Goal: Task Accomplishment & Management: Complete application form

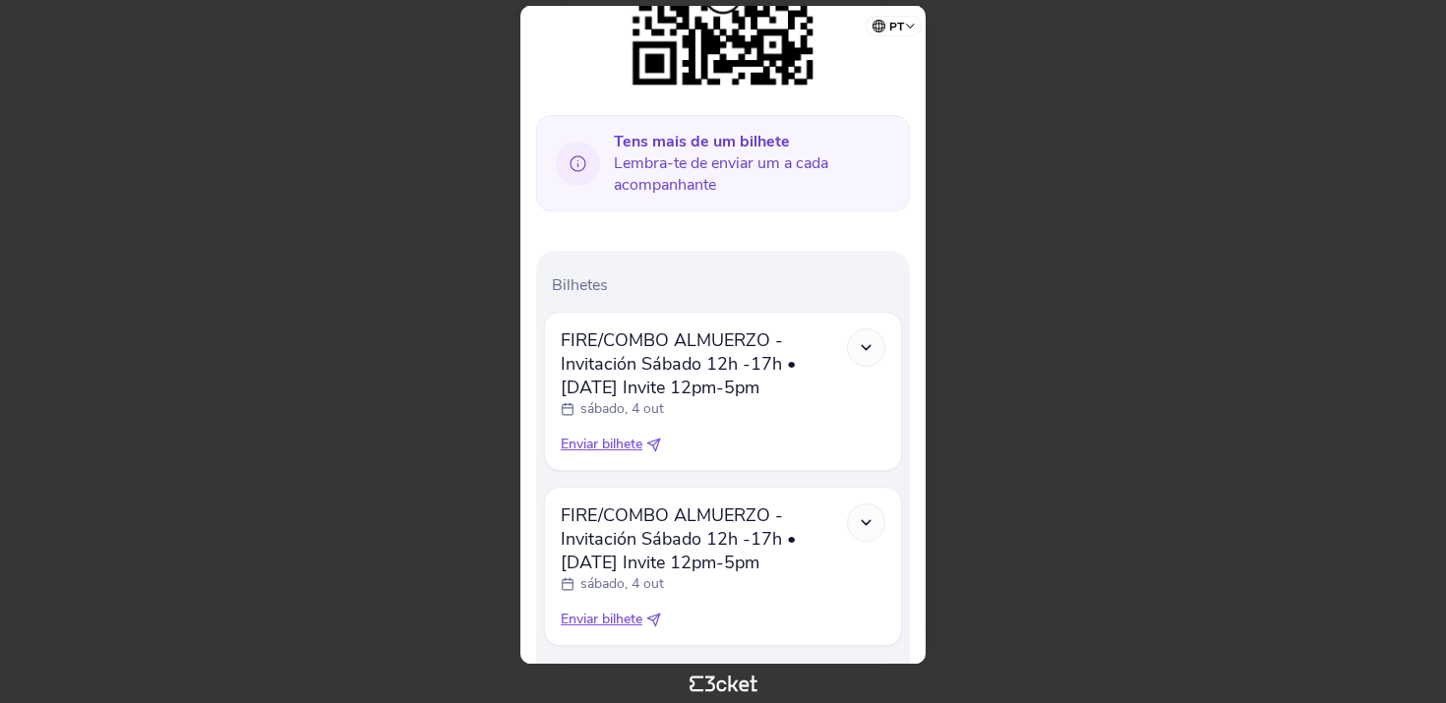
scroll to position [420, 0]
click at [865, 355] on div at bounding box center [866, 347] width 38 height 38
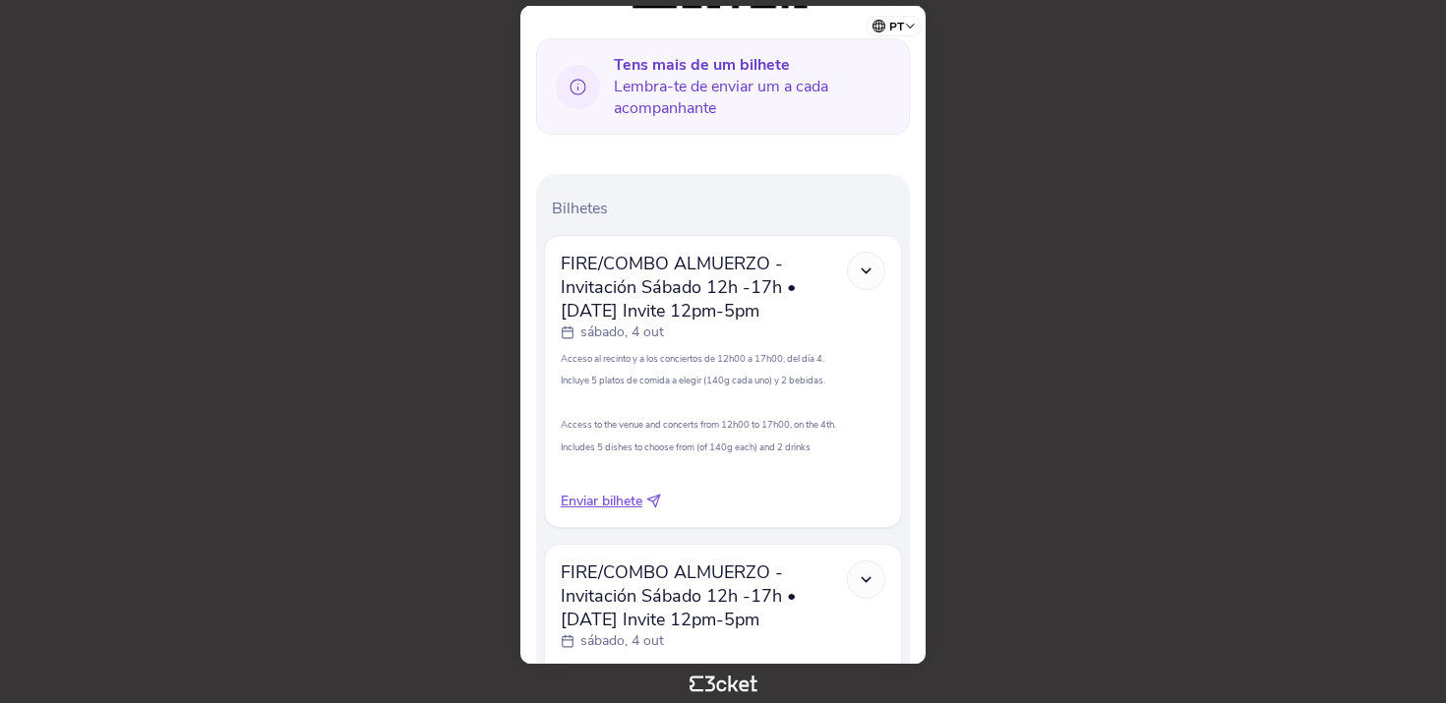
scroll to position [494, 0]
click at [858, 265] on icon at bounding box center [866, 273] width 17 height 17
click at [866, 265] on icon at bounding box center [866, 273] width 17 height 17
click at [863, 280] on div at bounding box center [866, 273] width 38 height 38
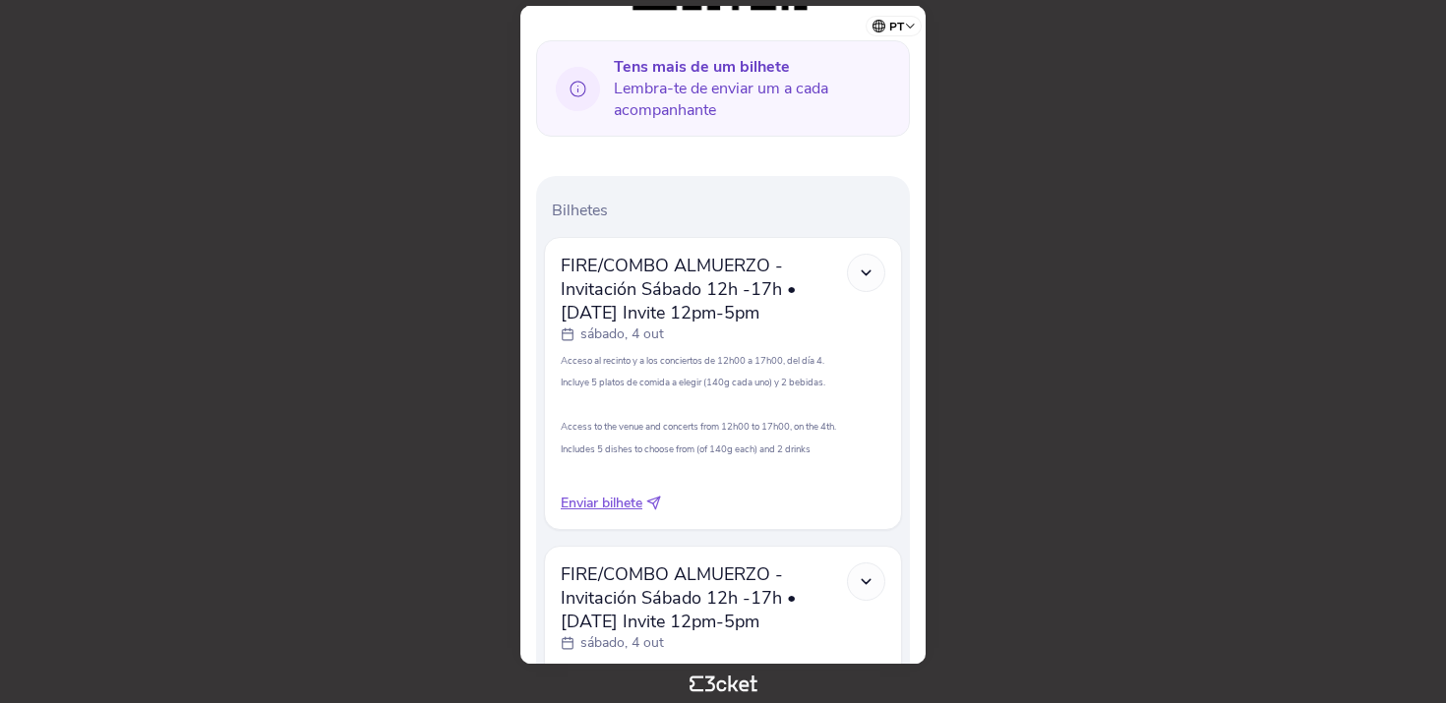
click at [856, 279] on div at bounding box center [866, 273] width 38 height 38
click at [868, 262] on div at bounding box center [866, 273] width 38 height 38
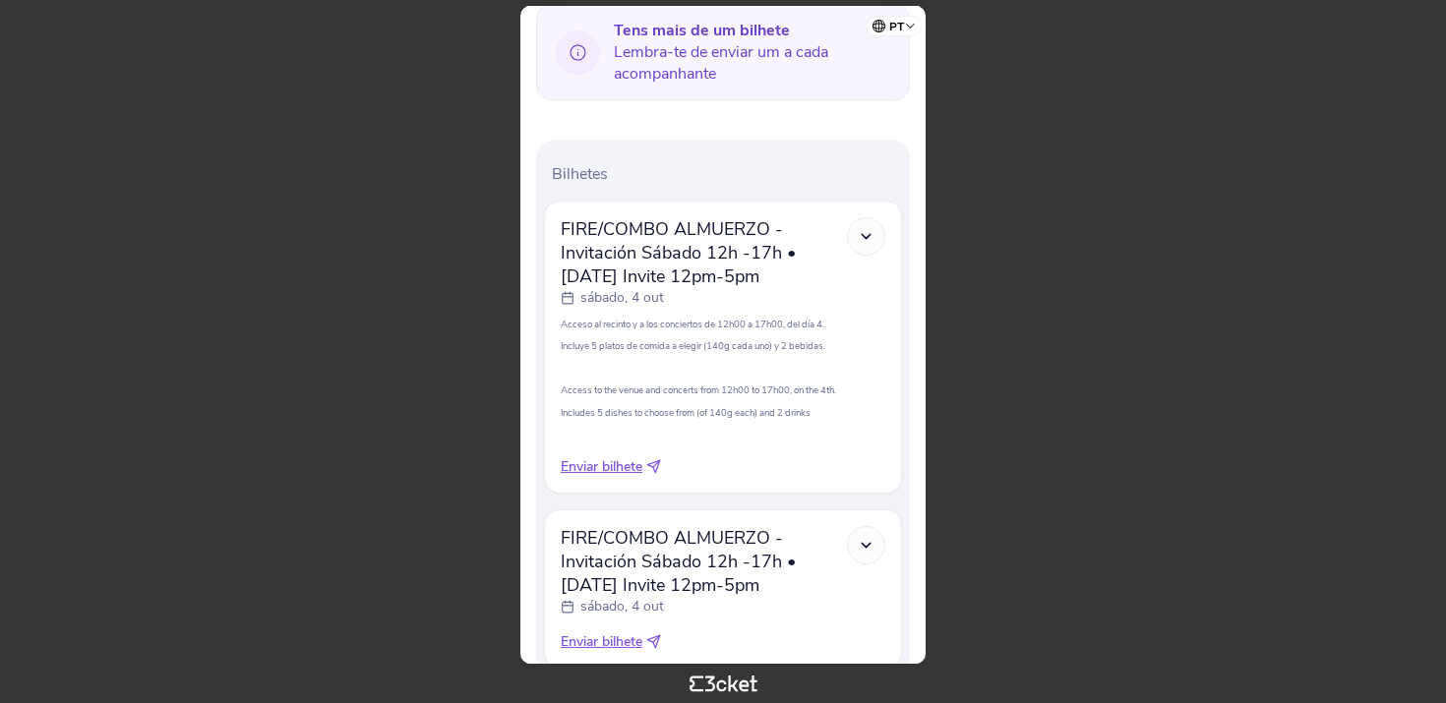
scroll to position [531, 0]
drag, startPoint x: 564, startPoint y: 229, endPoint x: 794, endPoint y: 275, distance: 234.7
click at [794, 275] on span "FIRE/COMBO ALMUERZO - Invitación Sábado 12h -17h • [DATE] Invite 12pm-5pm" at bounding box center [704, 251] width 286 height 71
click at [797, 300] on div "sábado, 4 out" at bounding box center [704, 297] width 286 height 20
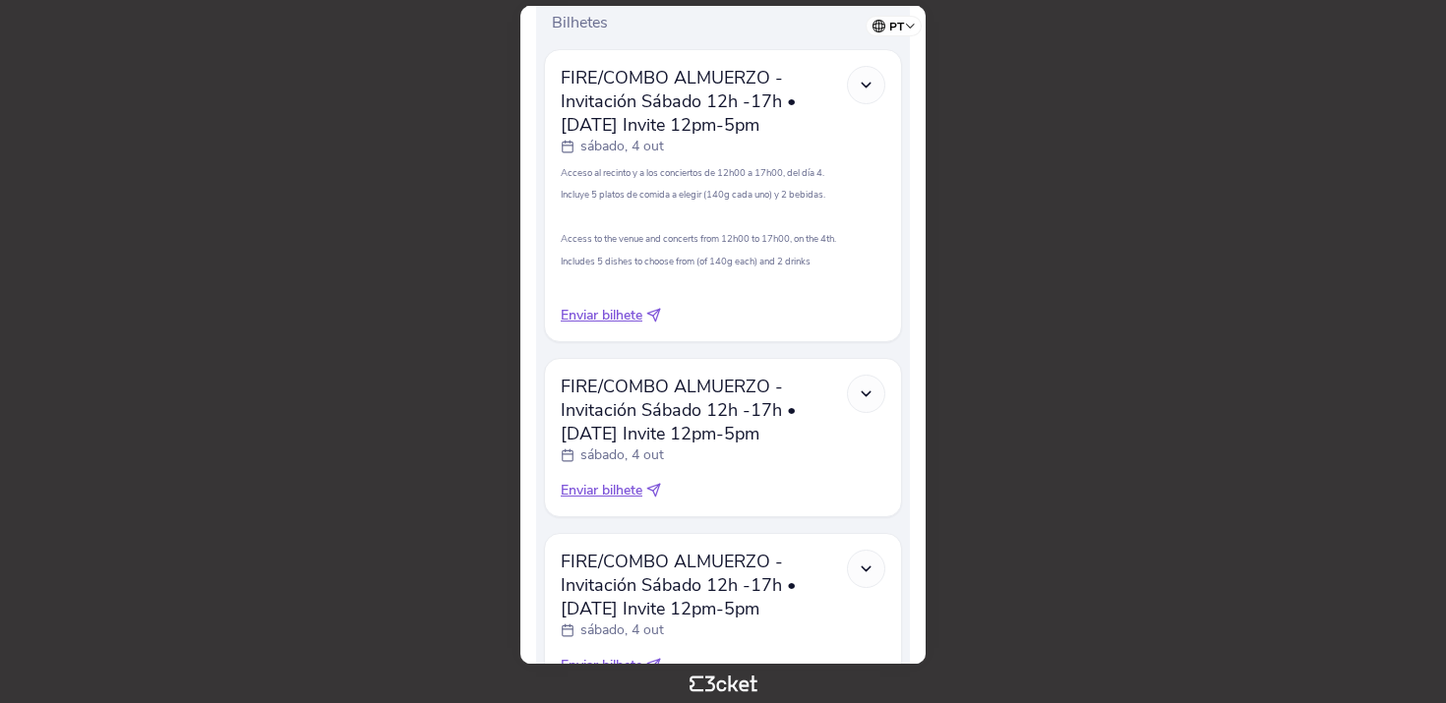
scroll to position [684, 0]
click at [654, 314] on icon at bounding box center [653, 313] width 15 height 15
select select "34"
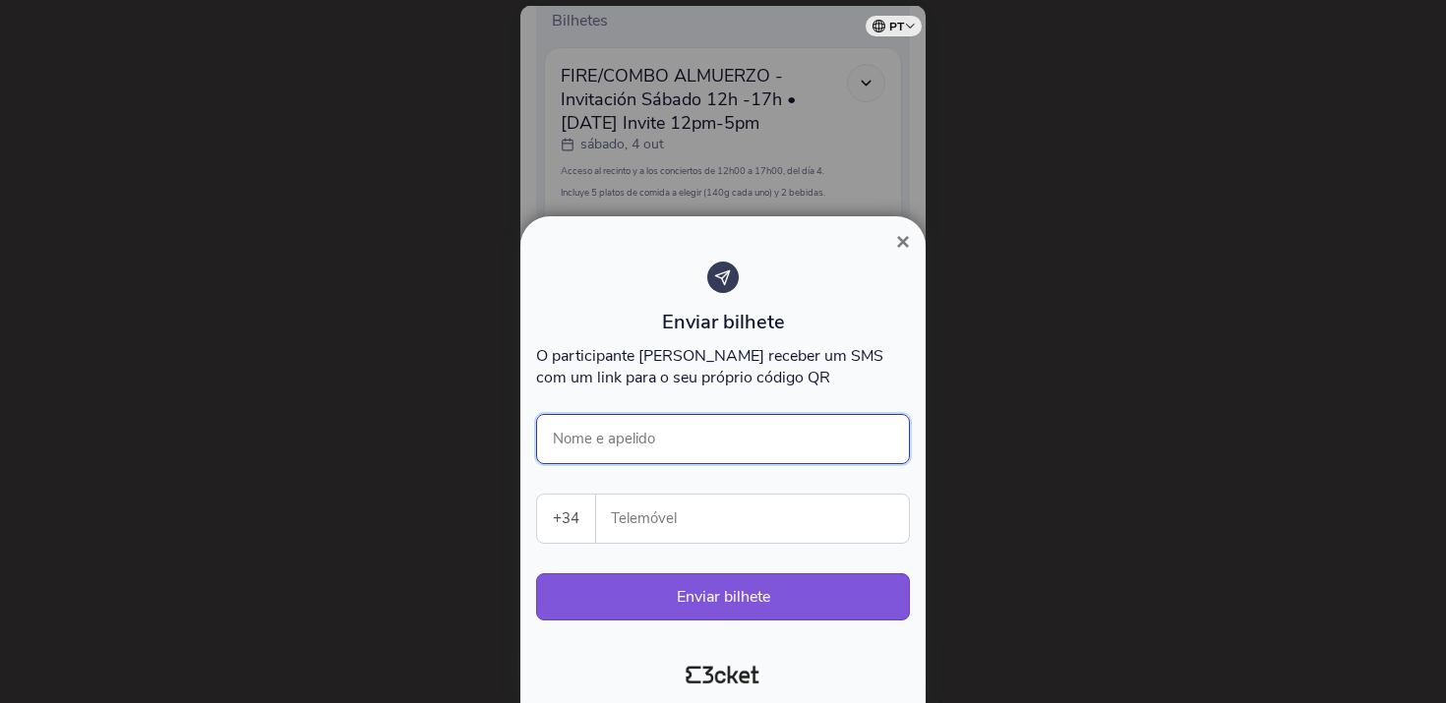
click at [670, 441] on input "Nome e apelido" at bounding box center [723, 439] width 374 height 50
click at [647, 436] on input "Nome e apelido" at bounding box center [723, 439] width 374 height 50
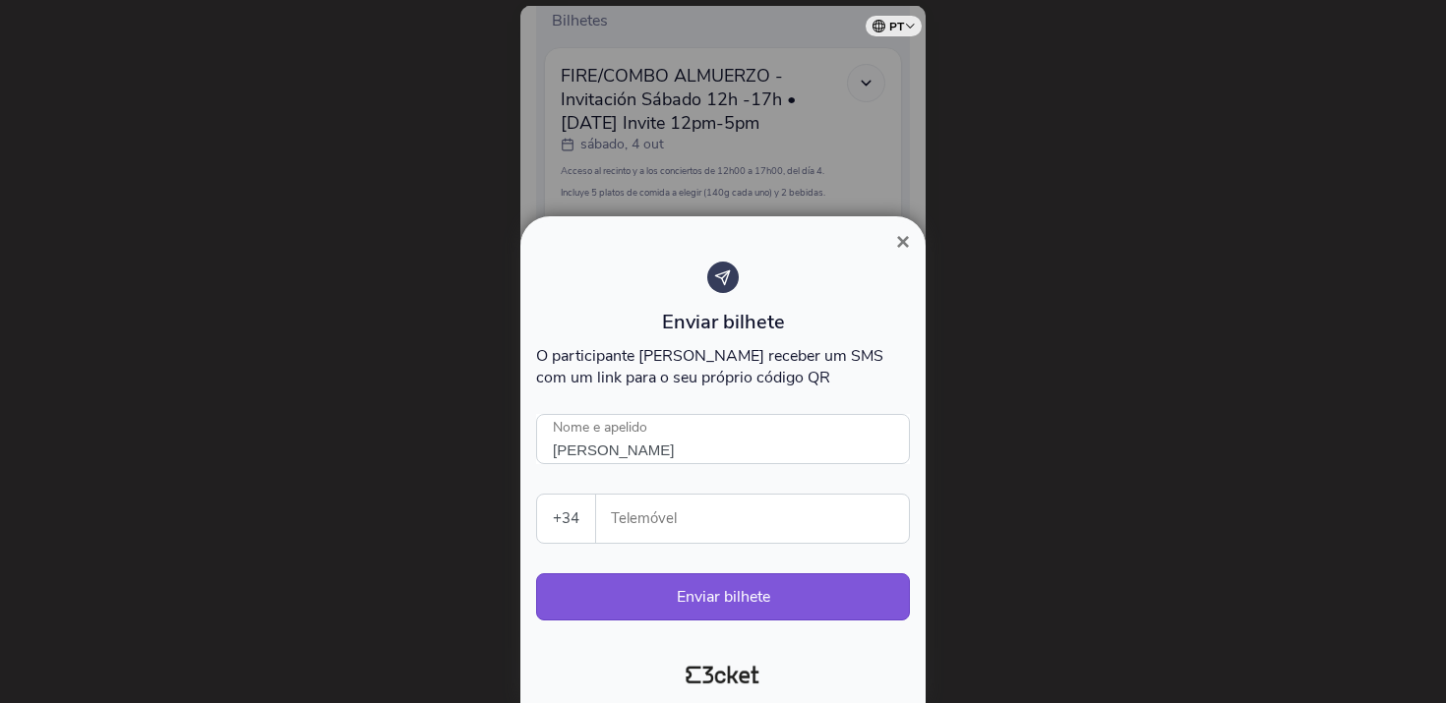
click at [693, 525] on input "Telemóvel" at bounding box center [760, 519] width 297 height 48
type input "Ella"
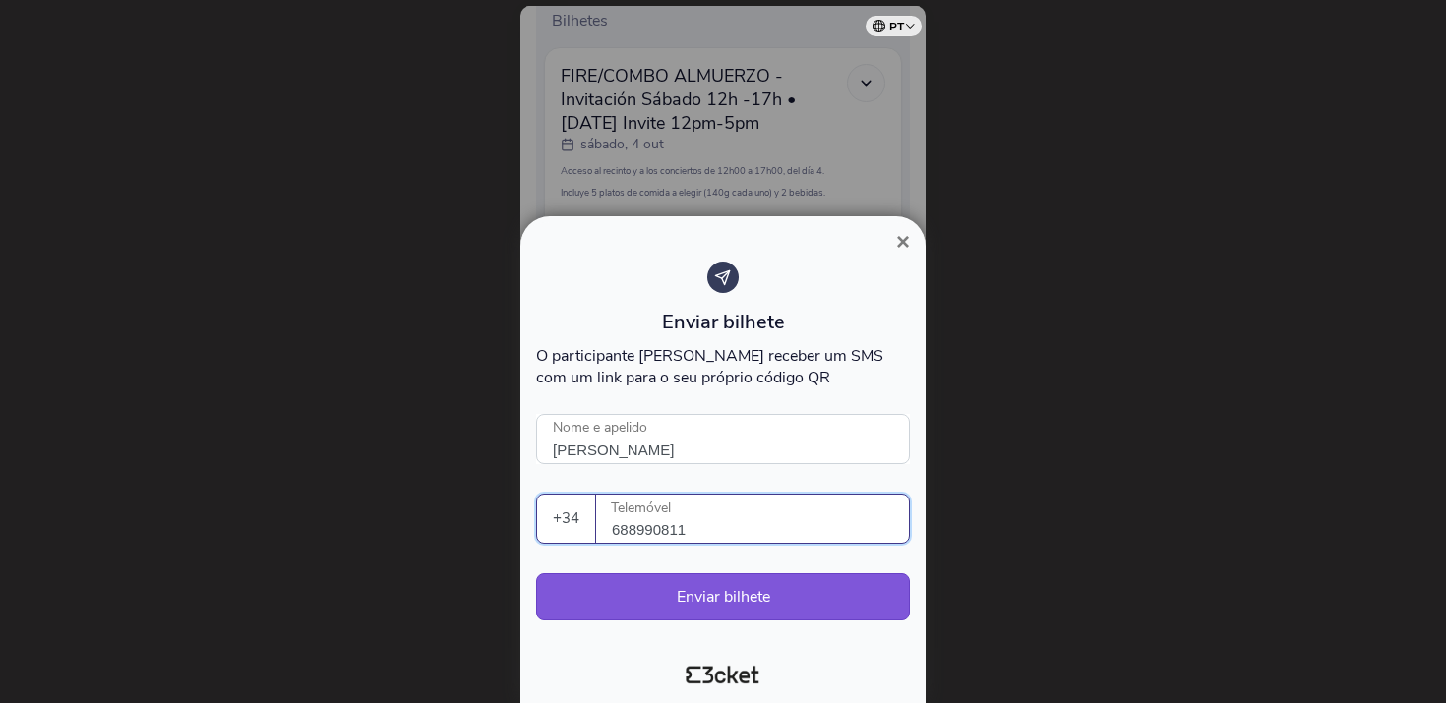
type input "688990811"
click at [745, 461] on input "Ella" at bounding box center [723, 439] width 374 height 50
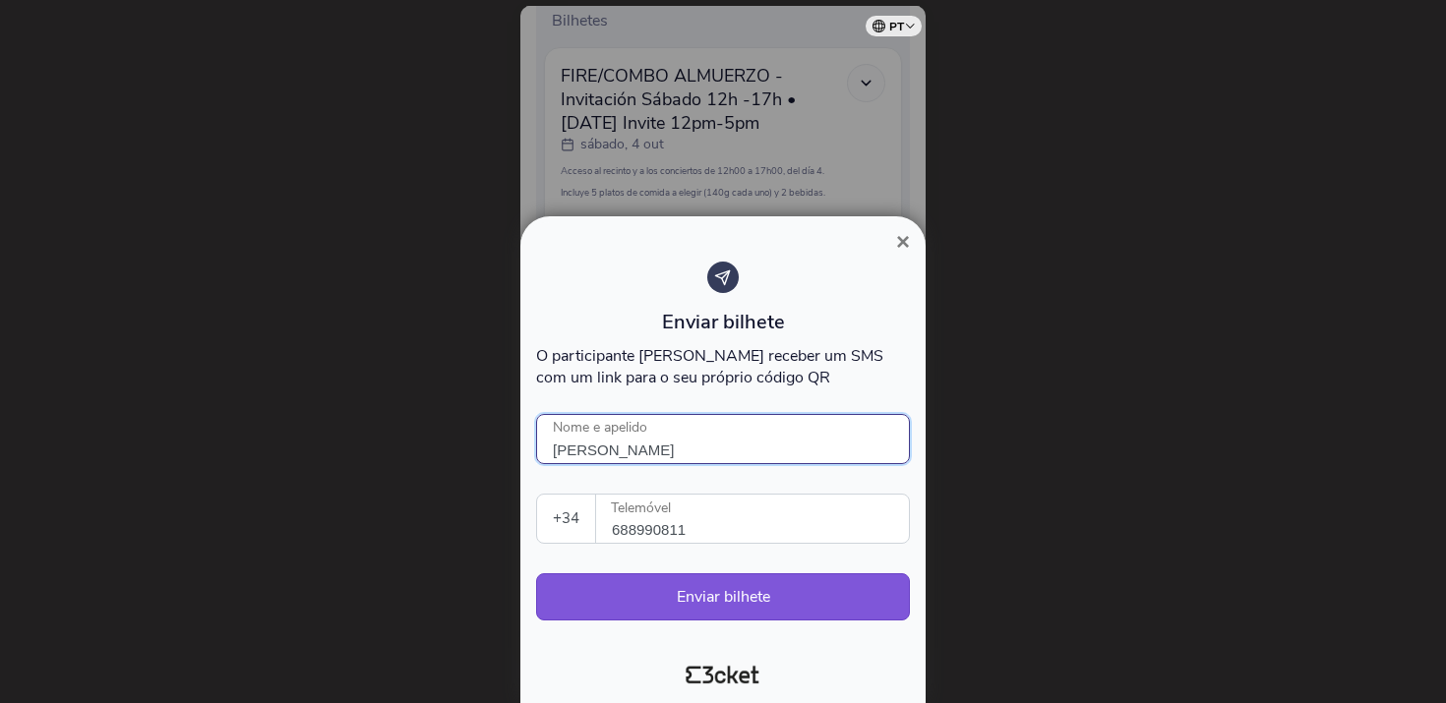
click at [671, 447] on input "Ella" at bounding box center [723, 439] width 374 height 50
click at [580, 447] on input "Evija Oparija" at bounding box center [723, 439] width 374 height 50
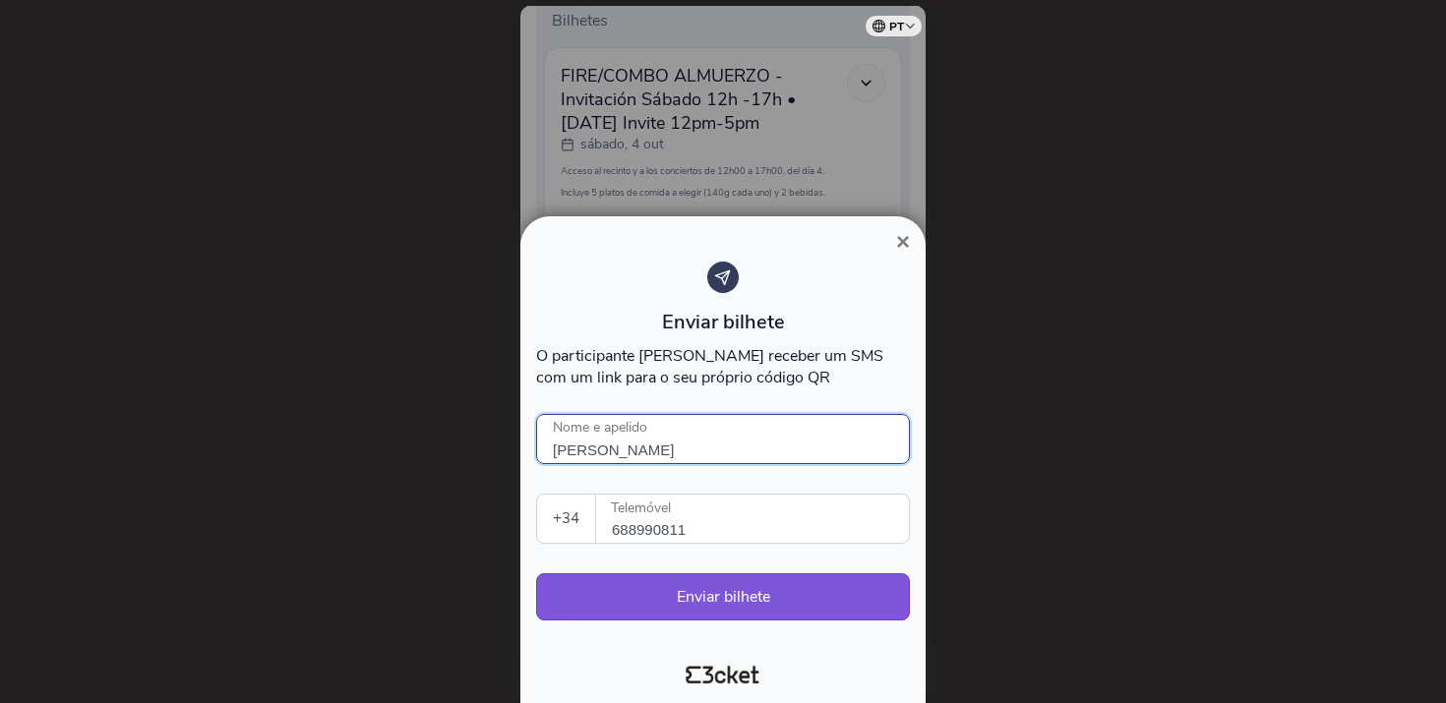
click at [580, 447] on input "Evija Oparija" at bounding box center [723, 439] width 374 height 50
click at [779, 523] on input "688990811" at bounding box center [760, 519] width 297 height 48
click at [756, 601] on button "Enviar bilhete" at bounding box center [723, 596] width 374 height 47
type input "Evija Oparija"
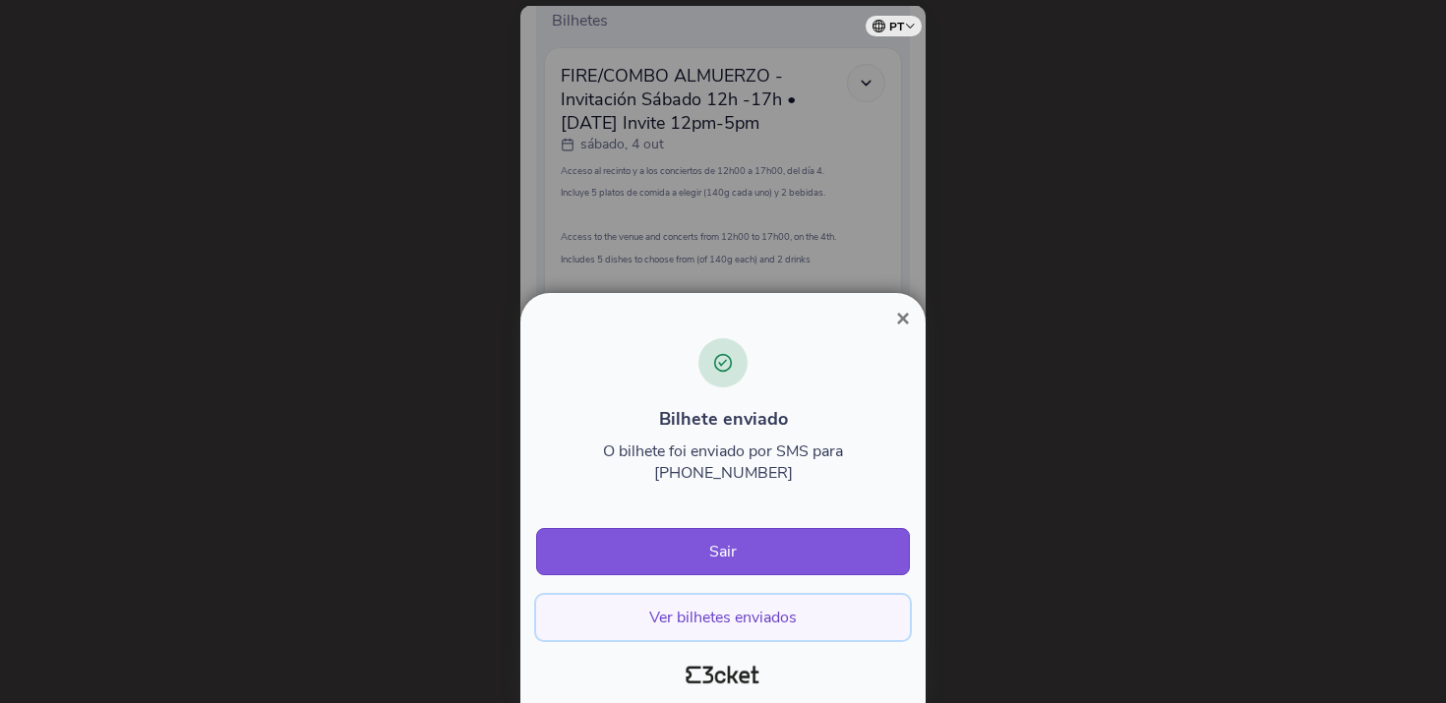
click at [727, 624] on button "Ver bilhetes enviados" at bounding box center [723, 617] width 374 height 45
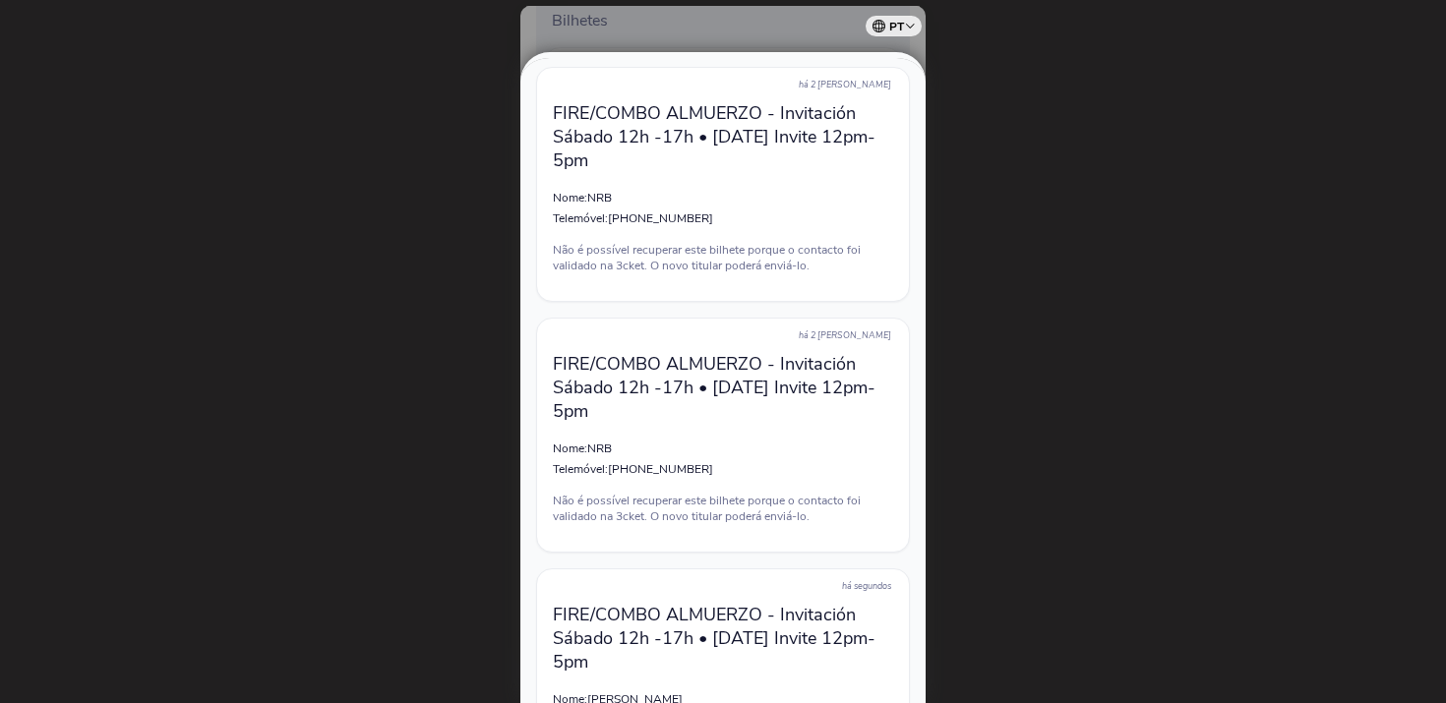
scroll to position [286, 0]
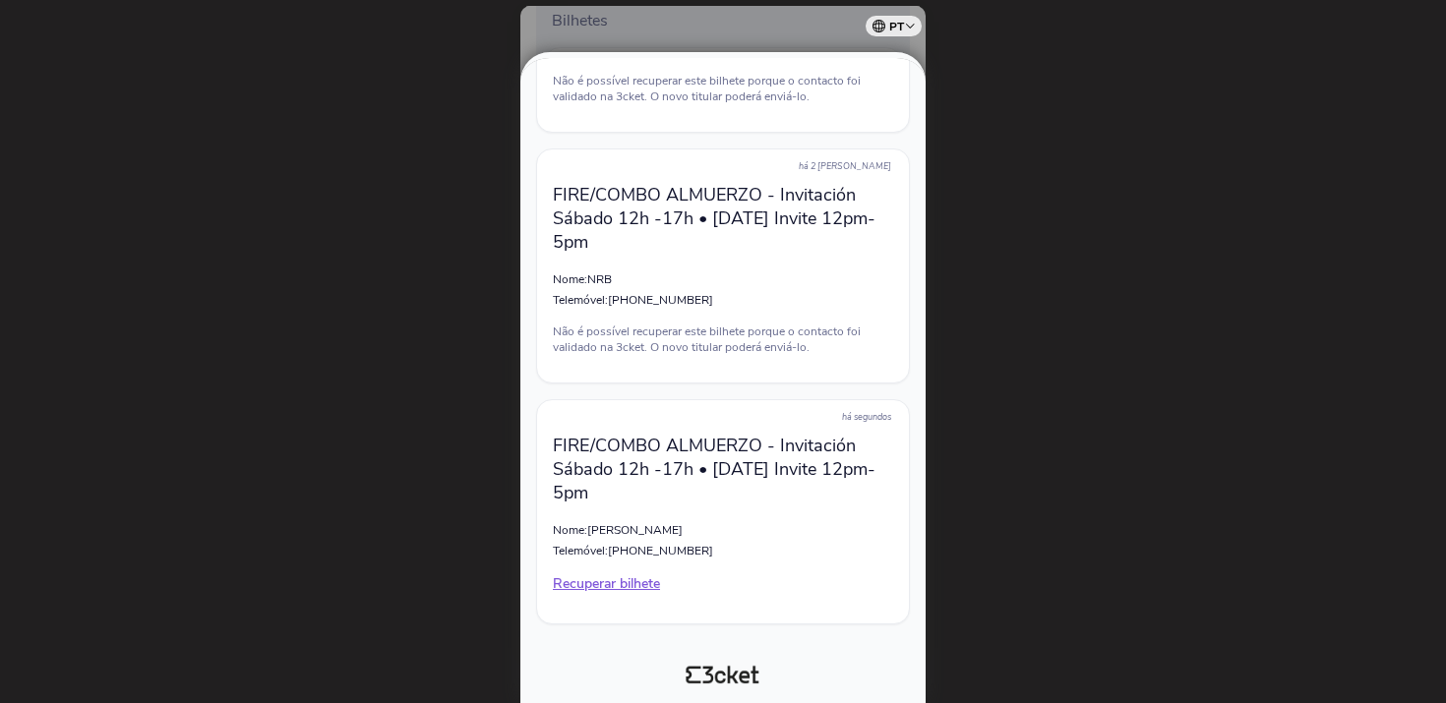
click at [1042, 415] on div at bounding box center [723, 351] width 1446 height 703
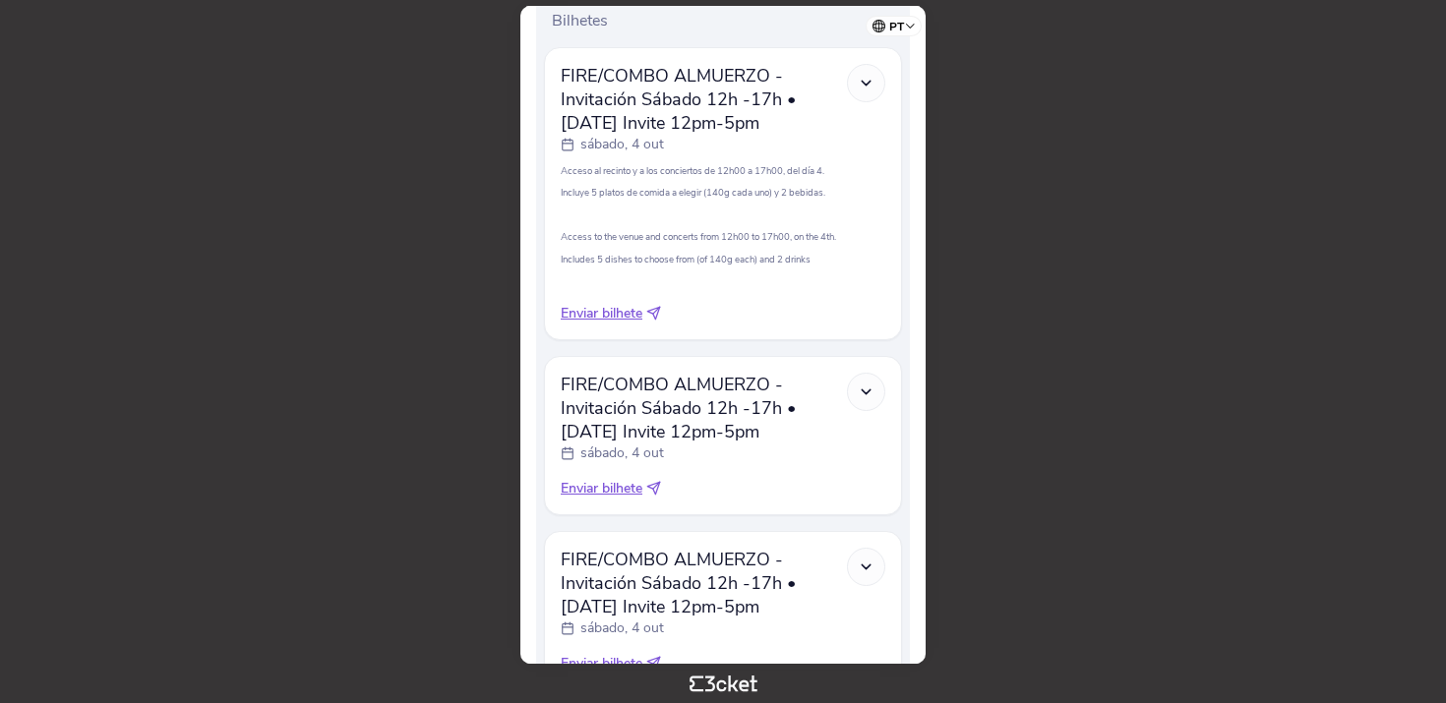
scroll to position [623, 0]
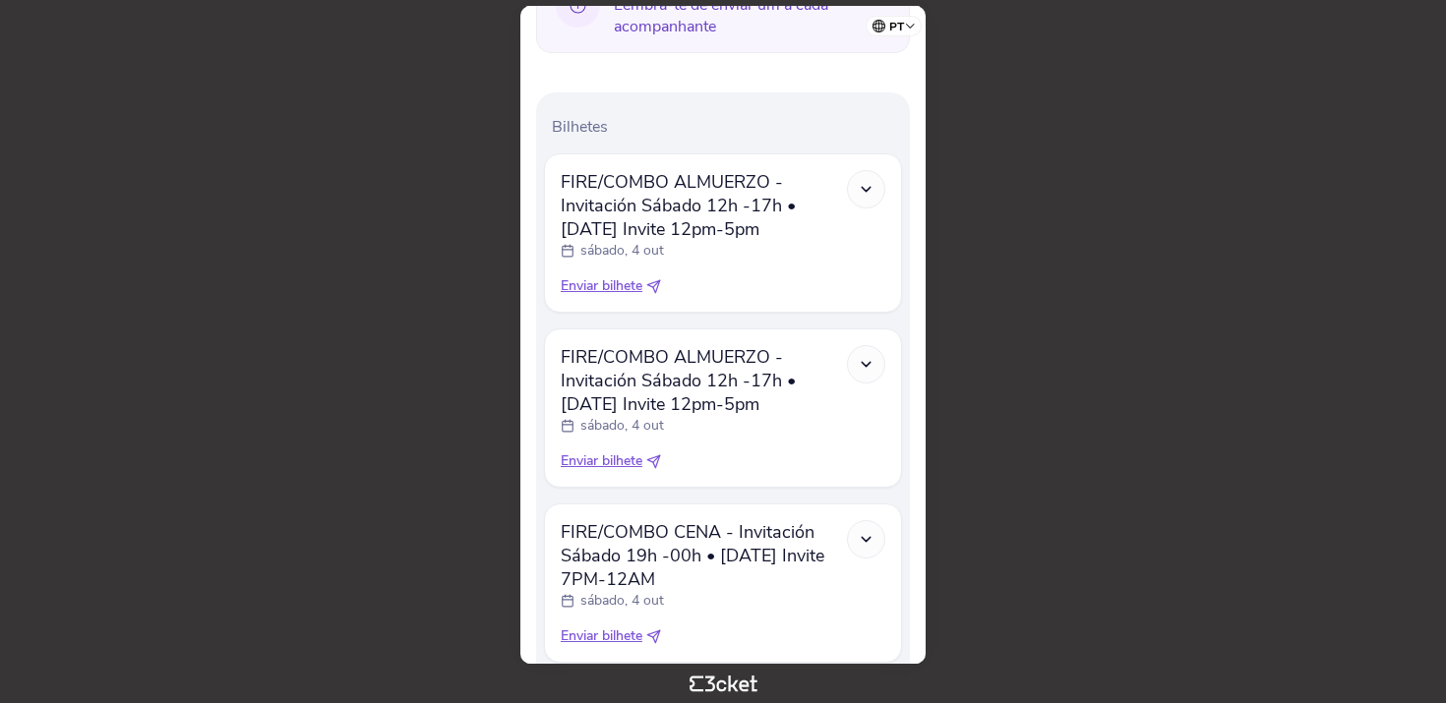
scroll to position [566, 0]
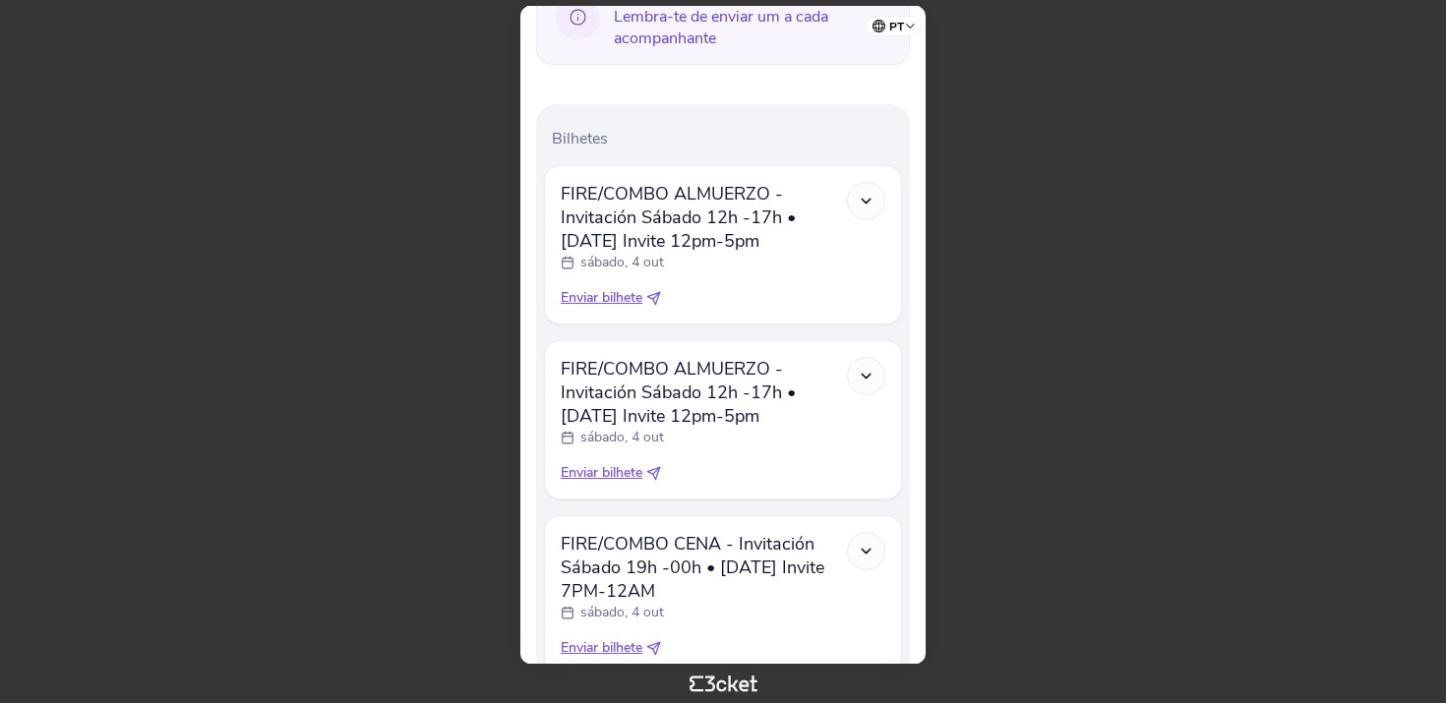
click at [611, 301] on span "Enviar bilhete" at bounding box center [602, 298] width 82 height 20
select select "34"
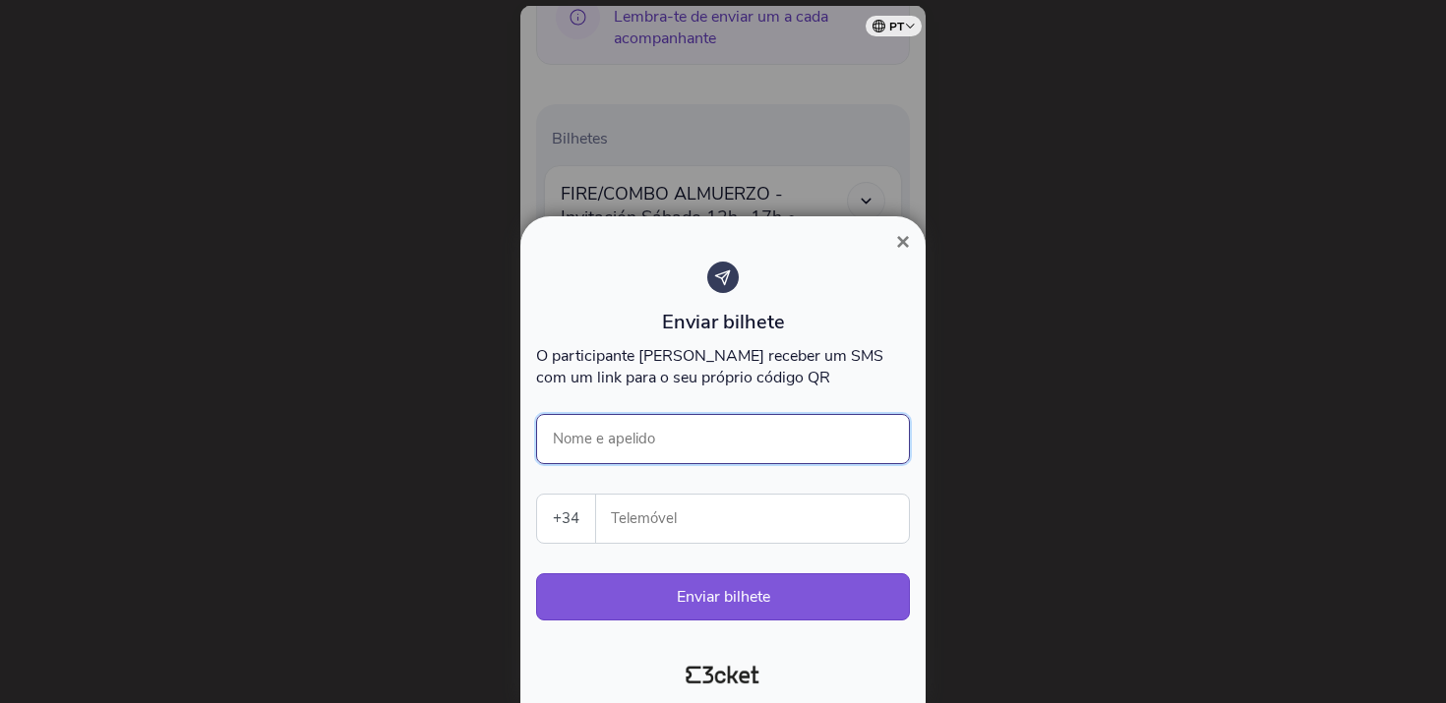
click at [632, 445] on input "Nome e apelido" at bounding box center [723, 439] width 374 height 50
paste input "Evija Oparija"
type input "Evija Oparija"
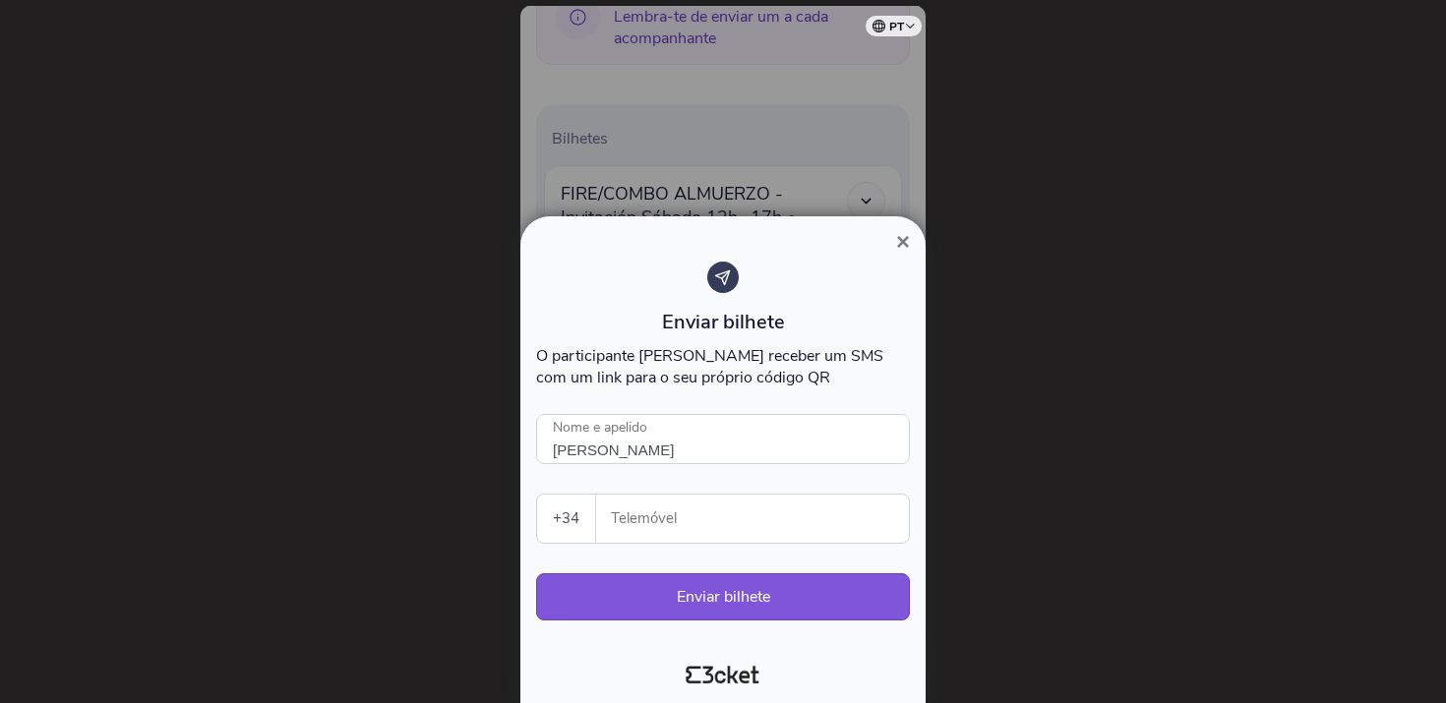
click at [669, 527] on input "Telemóvel" at bounding box center [760, 519] width 297 height 48
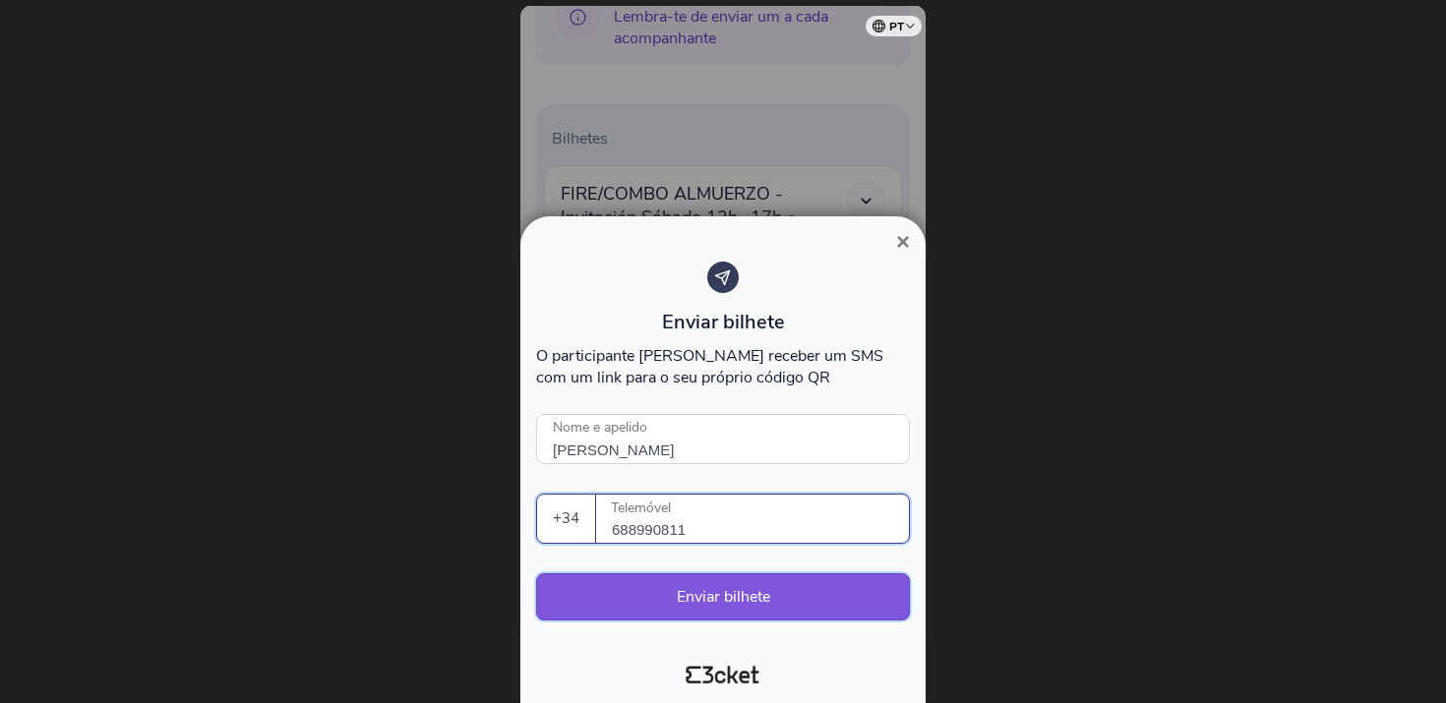
type input "688990811"
click at [704, 601] on button "Enviar bilhete" at bounding box center [723, 596] width 374 height 47
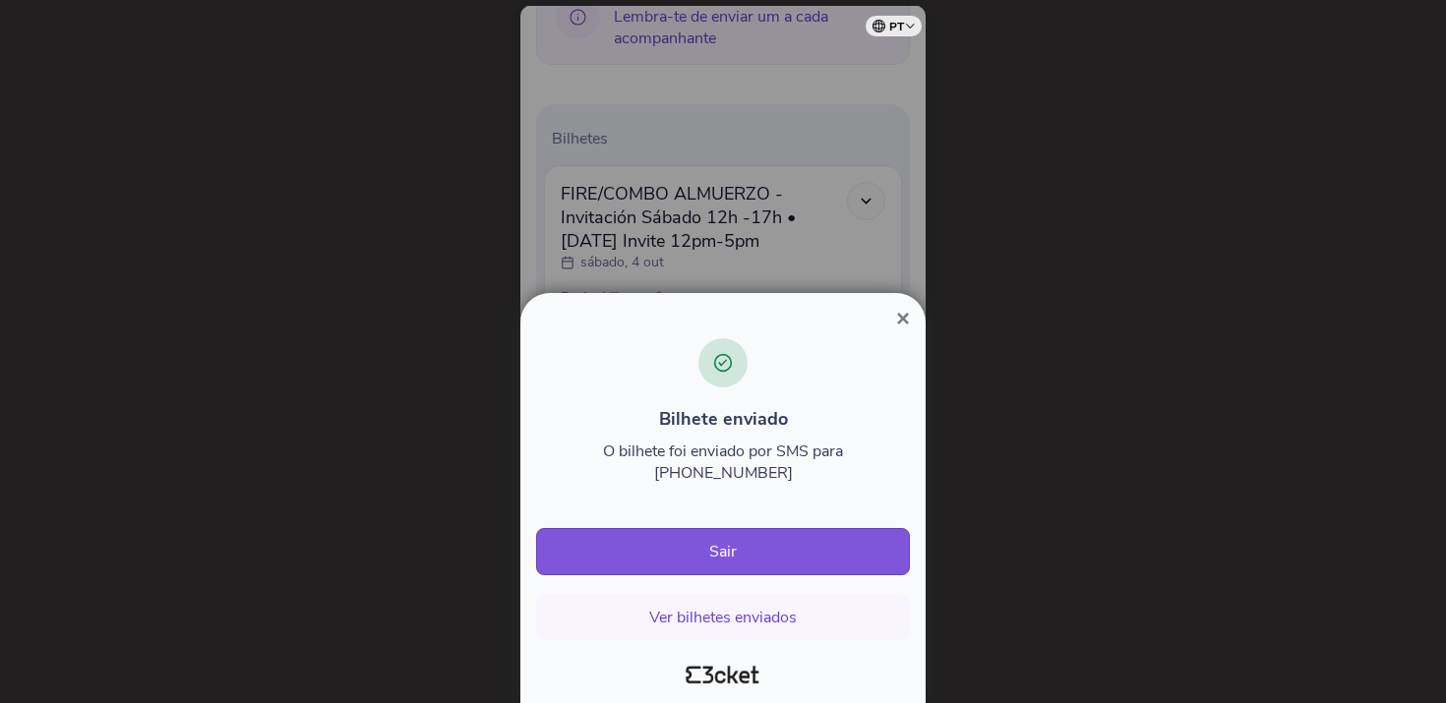
click at [907, 331] on span "×" at bounding box center [903, 318] width 14 height 27
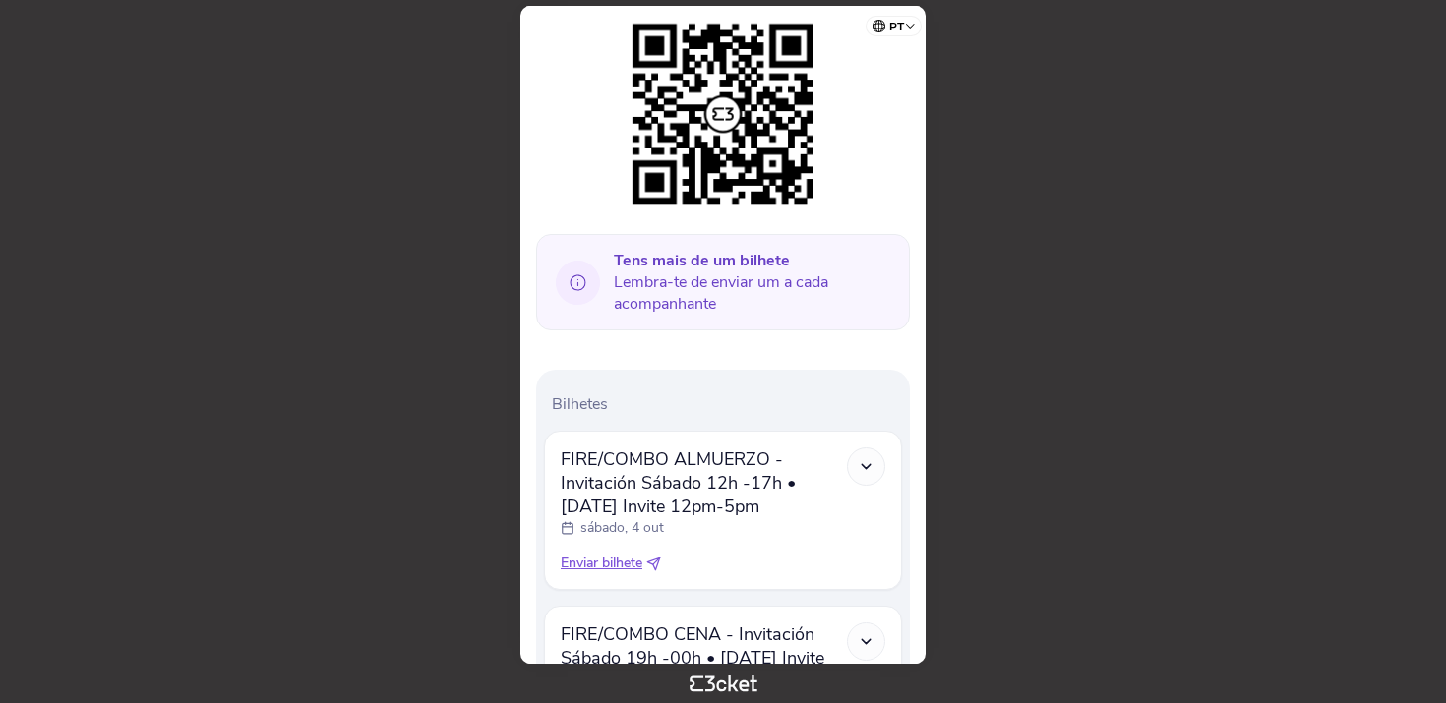
scroll to position [334, 0]
